Goal: Task Accomplishment & Management: Complete application form

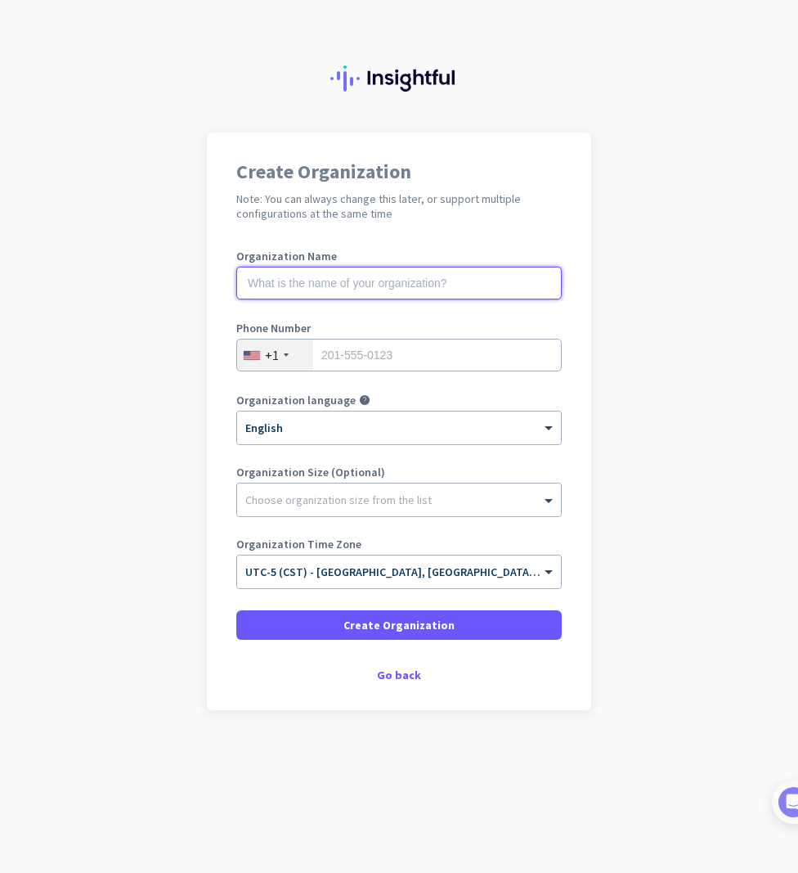
click at [449, 283] on input "text" at bounding box center [399, 283] width 326 height 33
click at [371, 270] on input "text" at bounding box center [399, 283] width 326 height 33
paste input "Mercor.io Corporation’s"
type input "Mercor.io Corporation’s"
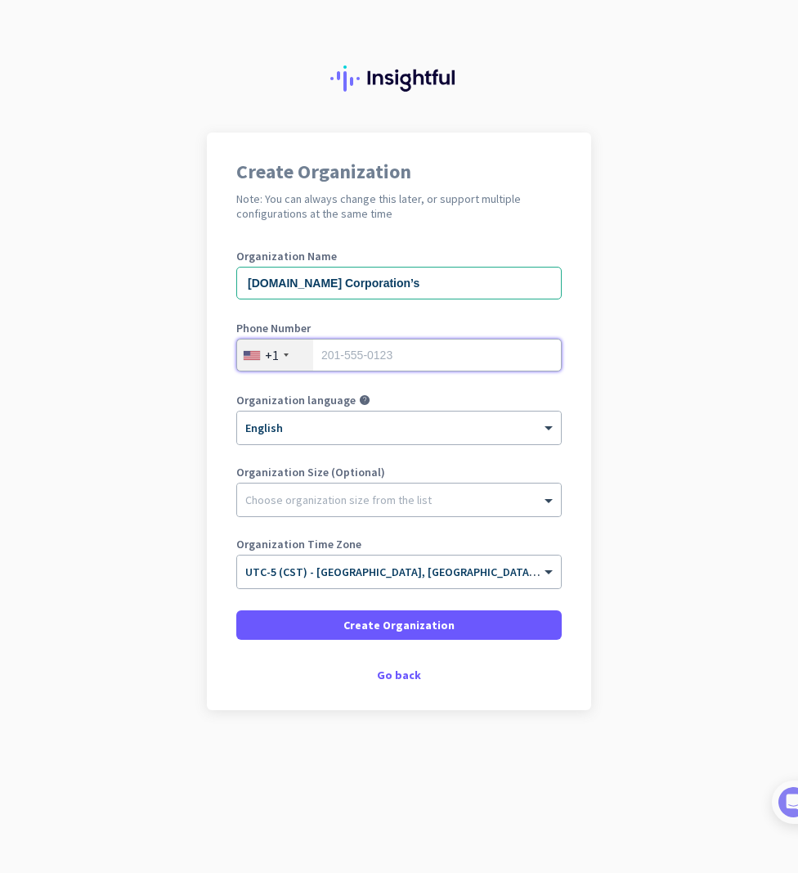
click at [411, 344] on input "tel" at bounding box center [399, 355] width 326 height 33
type input "3145031363"
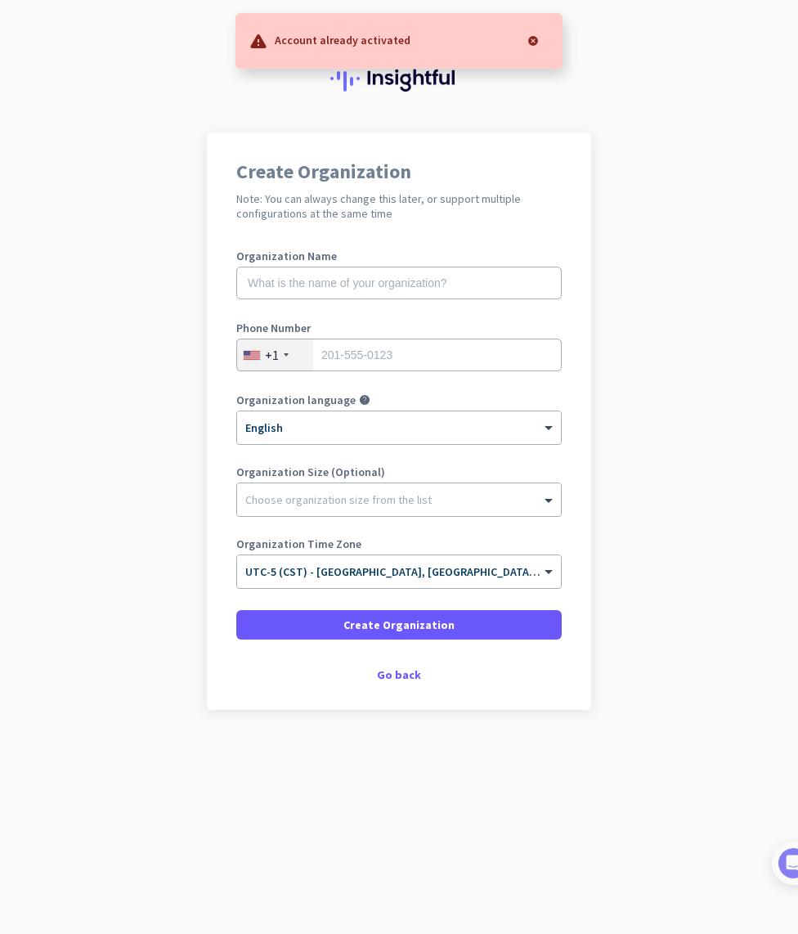
click at [413, 680] on div "Go back" at bounding box center [399, 674] width 326 height 11
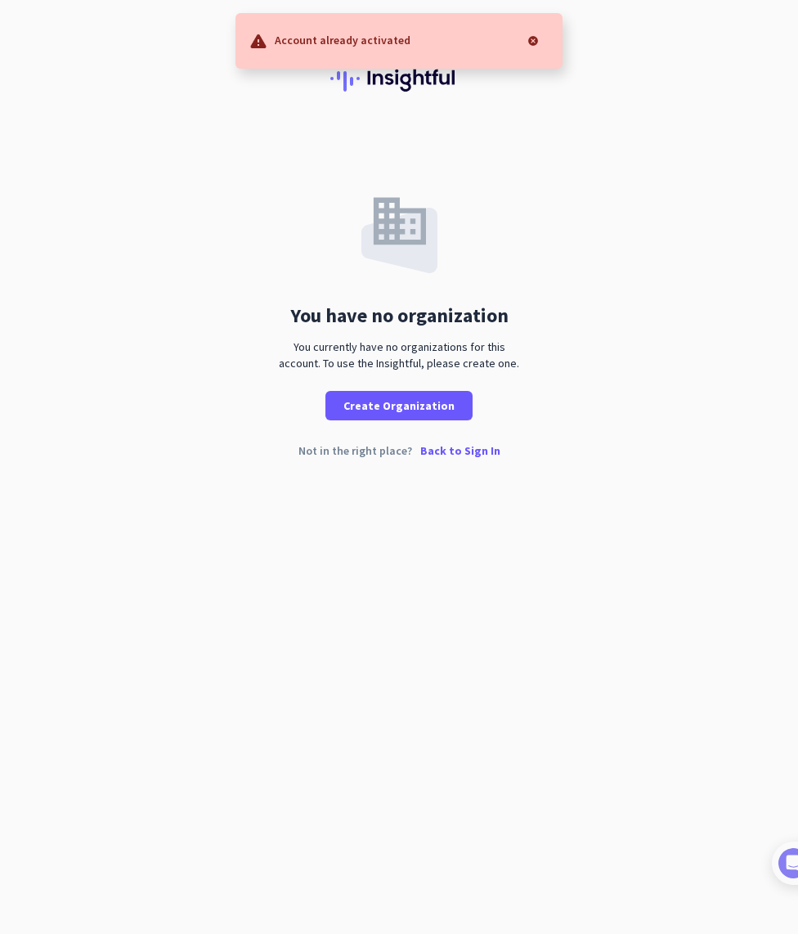
click at [543, 31] on div at bounding box center [533, 41] width 33 height 33
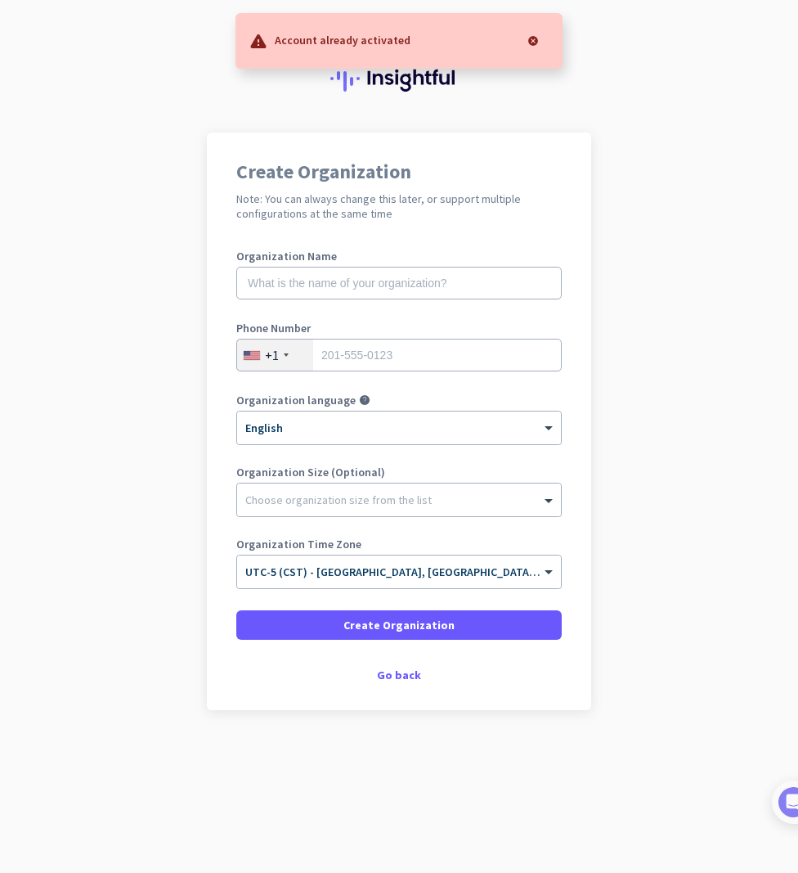
click at [547, 34] on div at bounding box center [533, 41] width 33 height 33
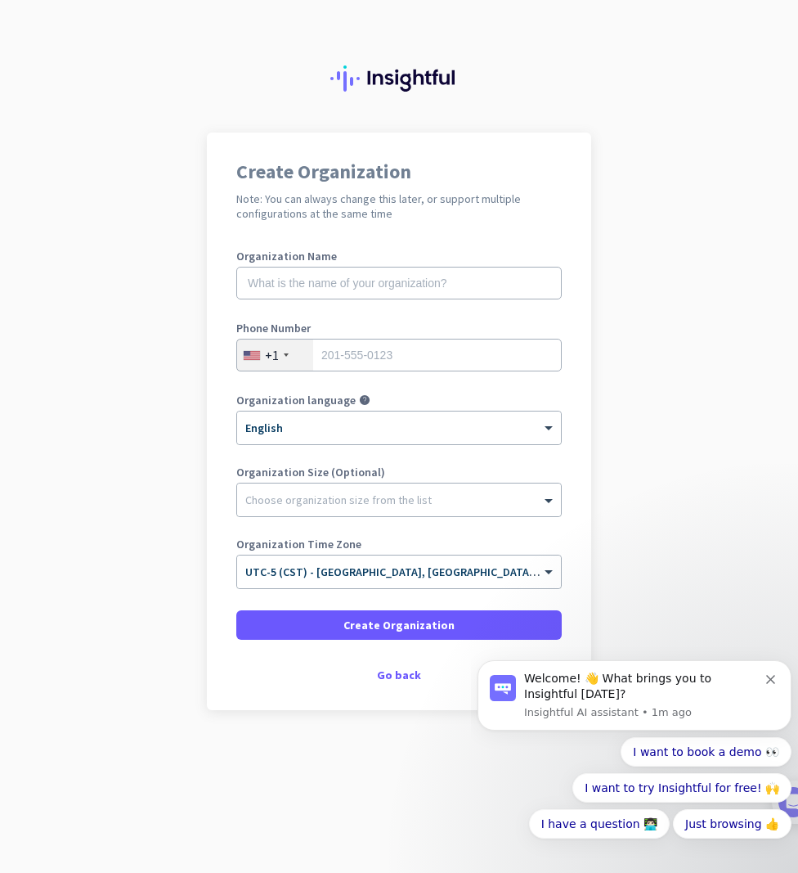
click at [415, 680] on div "Go back" at bounding box center [399, 674] width 326 height 11
